Goal: Download file/media

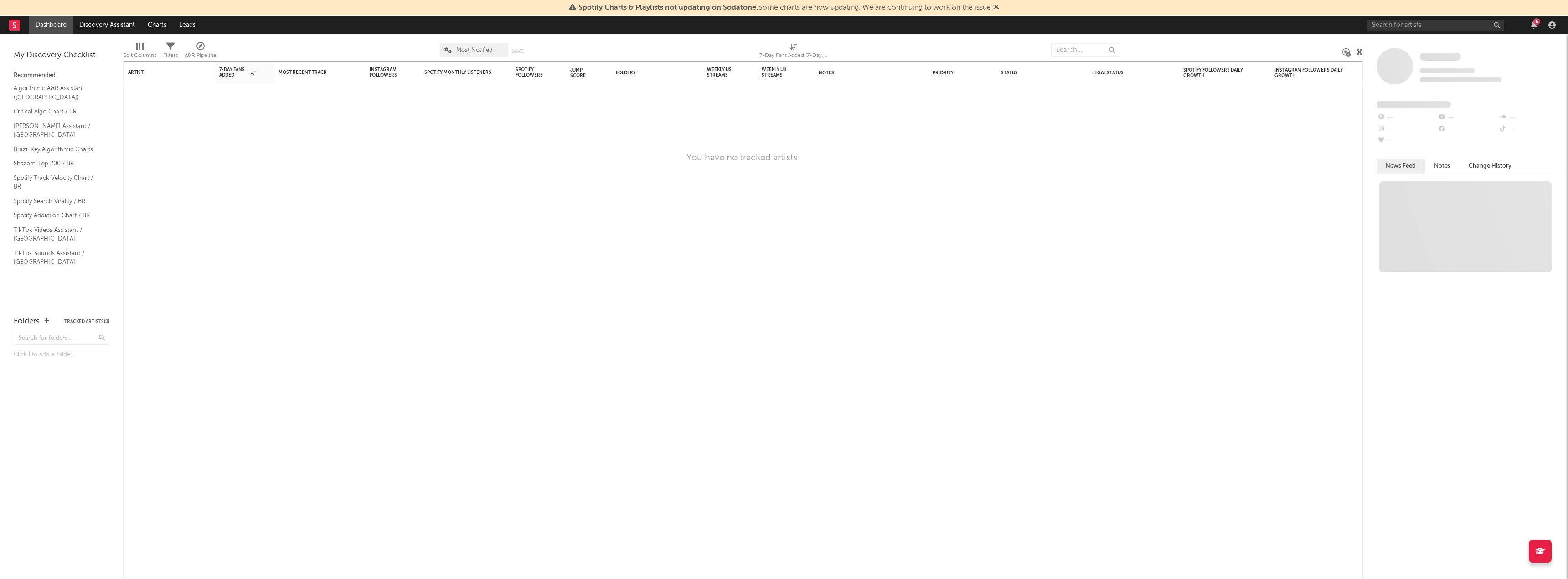
click at [999, 9] on icon at bounding box center [996, 7] width 5 height 7
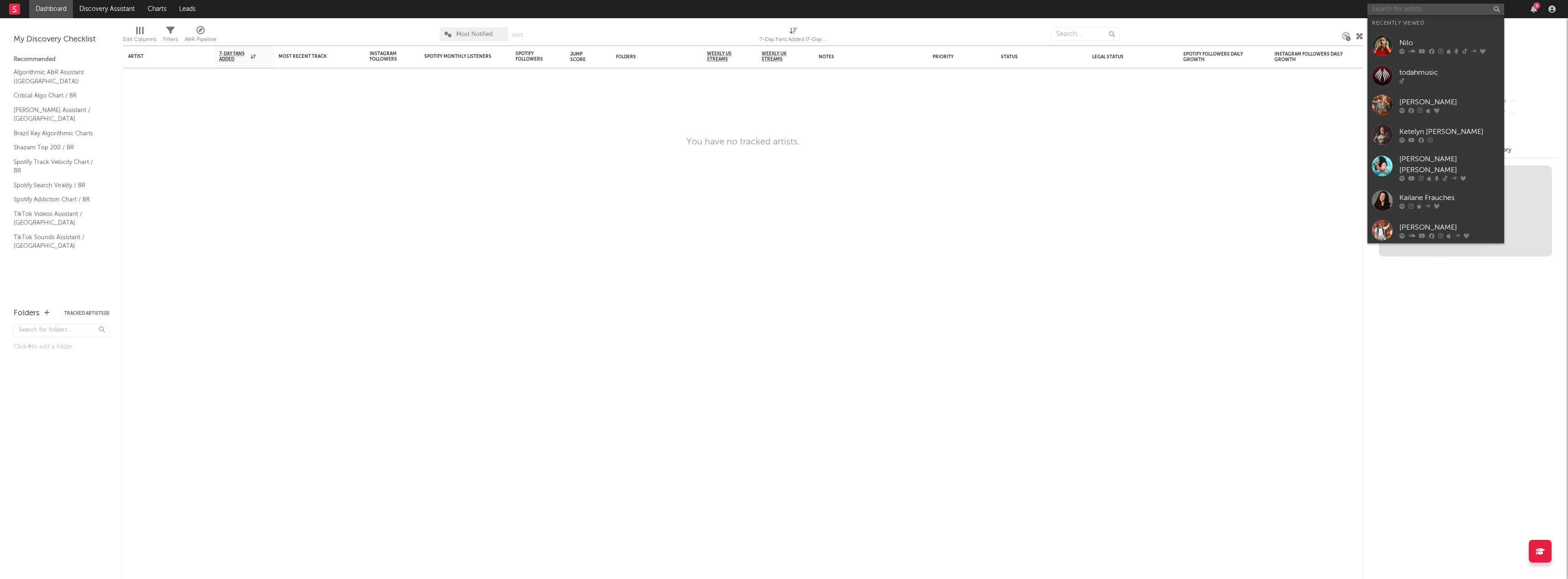
click at [1406, 10] on input "text" at bounding box center [1436, 9] width 137 height 12
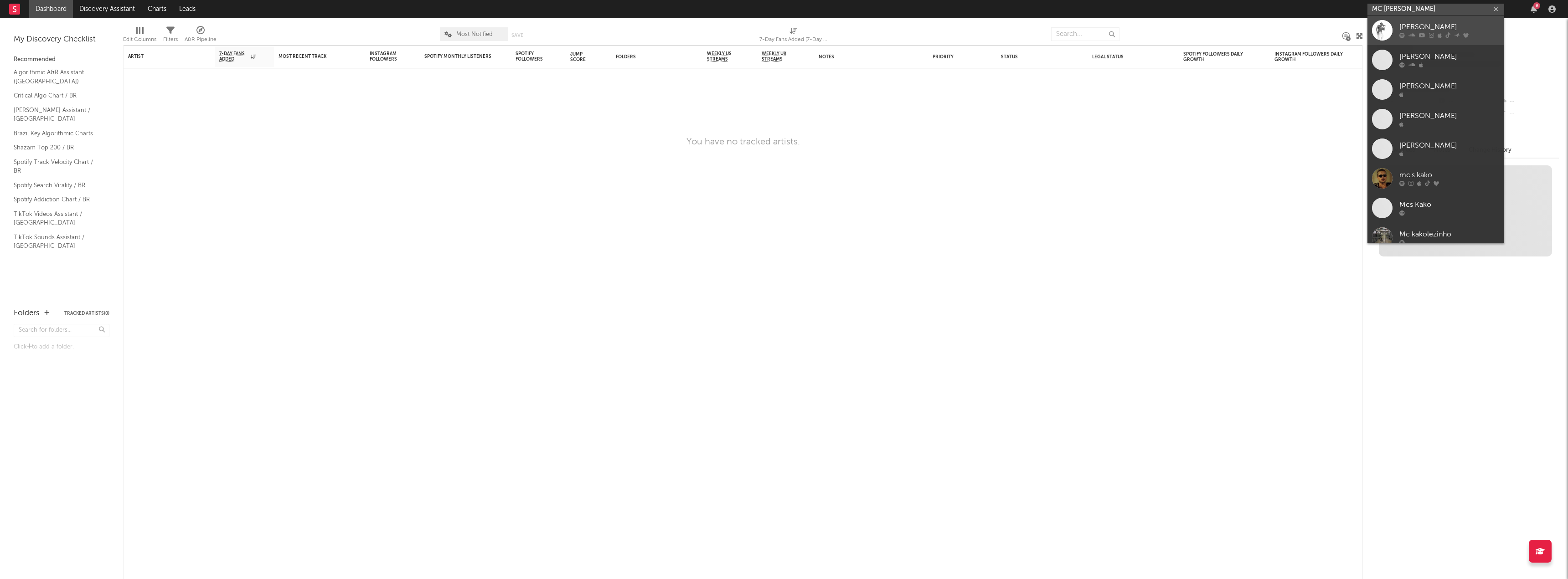
type input "MC [PERSON_NAME]"
click at [1404, 30] on div "[PERSON_NAME]" at bounding box center [1449, 27] width 100 height 11
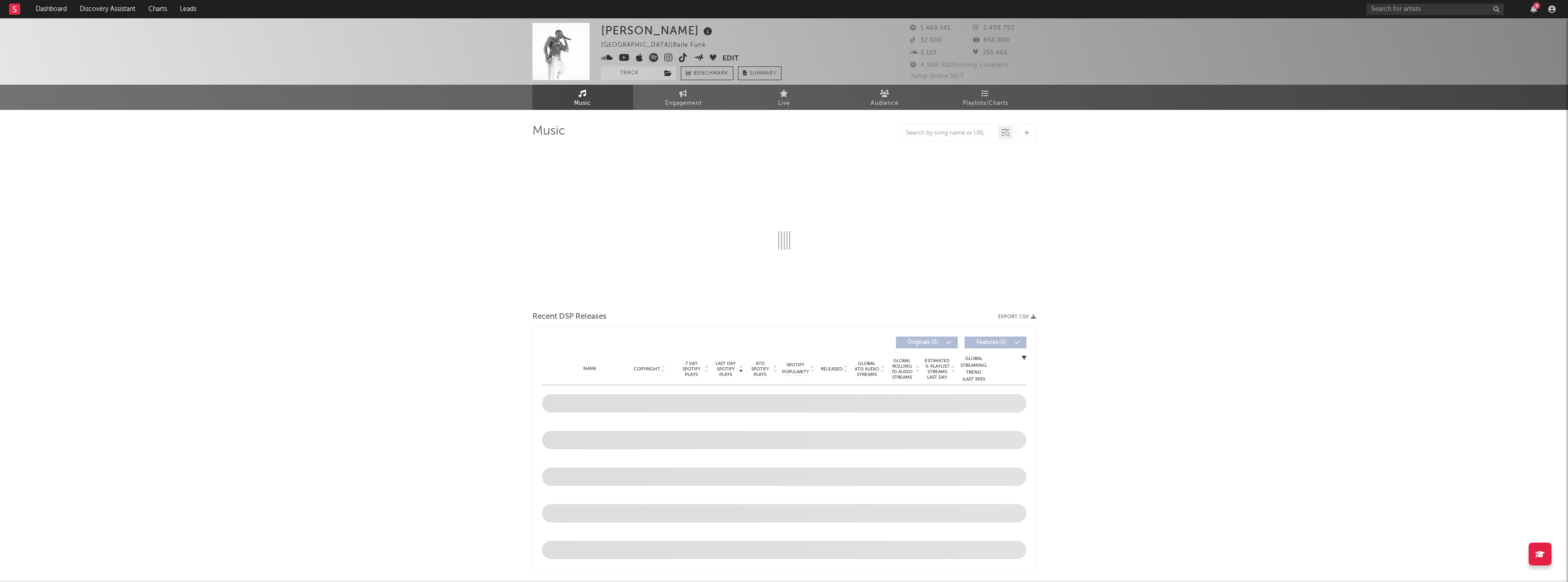
select select "6m"
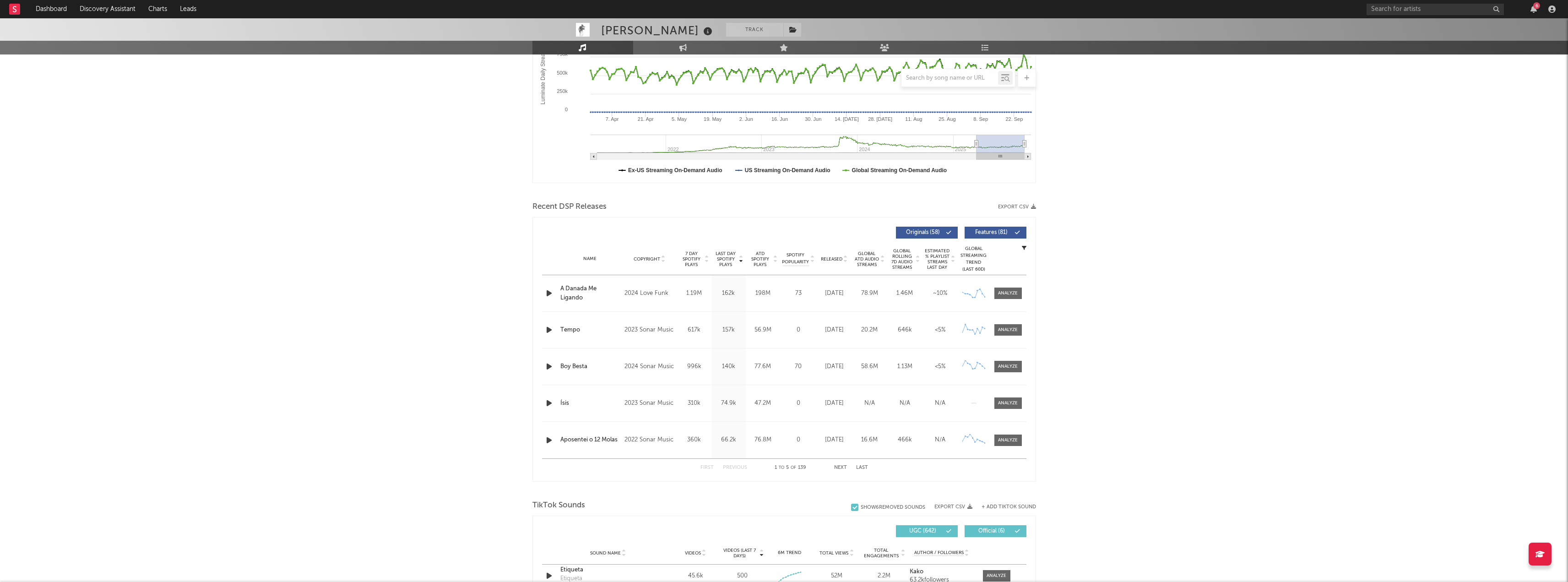
scroll to position [183, 0]
click at [1034, 207] on icon "button" at bounding box center [1033, 205] width 5 height 5
